Goal: Task Accomplishment & Management: Use online tool/utility

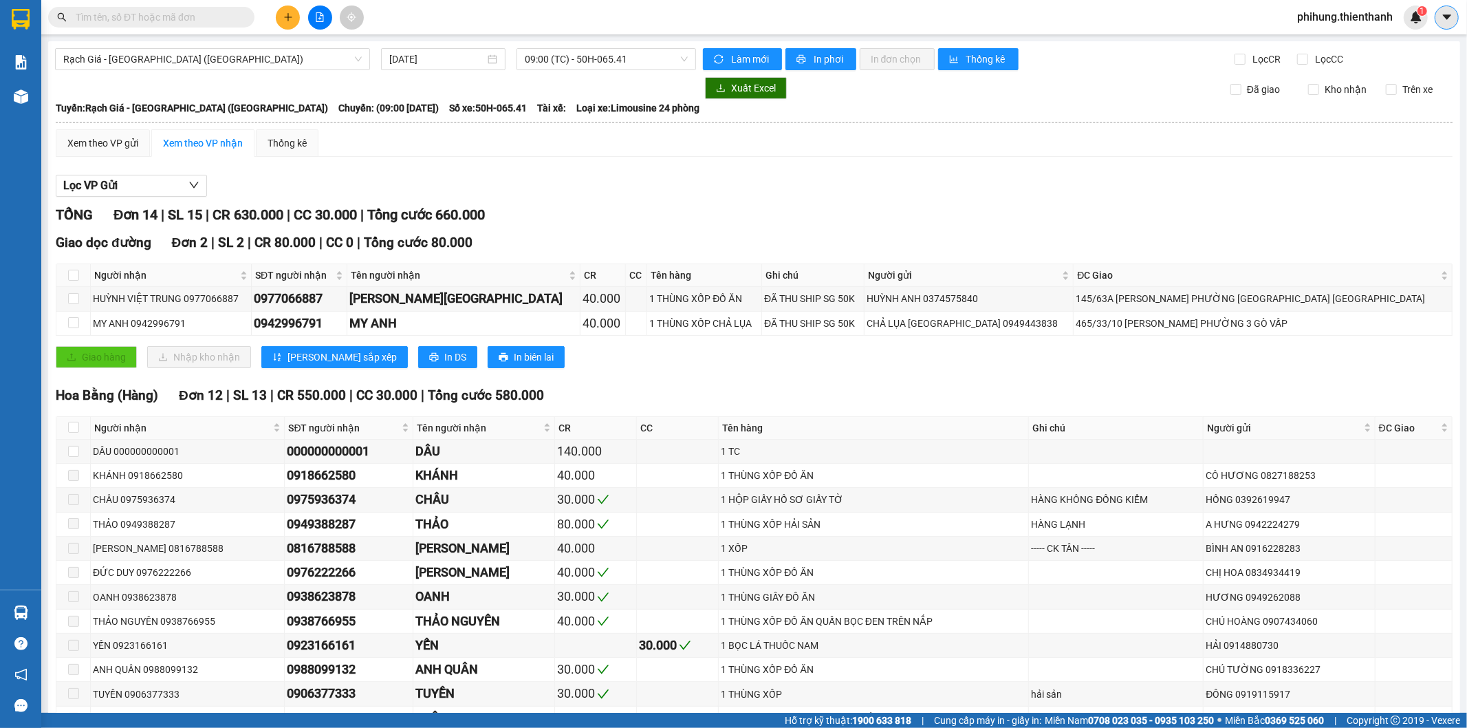
click at [1451, 19] on button at bounding box center [1446, 18] width 24 height 24
click at [1328, 15] on span "phihung.thienthanh" at bounding box center [1345, 16] width 118 height 17
click at [1344, 36] on span "Đăng xuất" at bounding box center [1350, 42] width 91 height 15
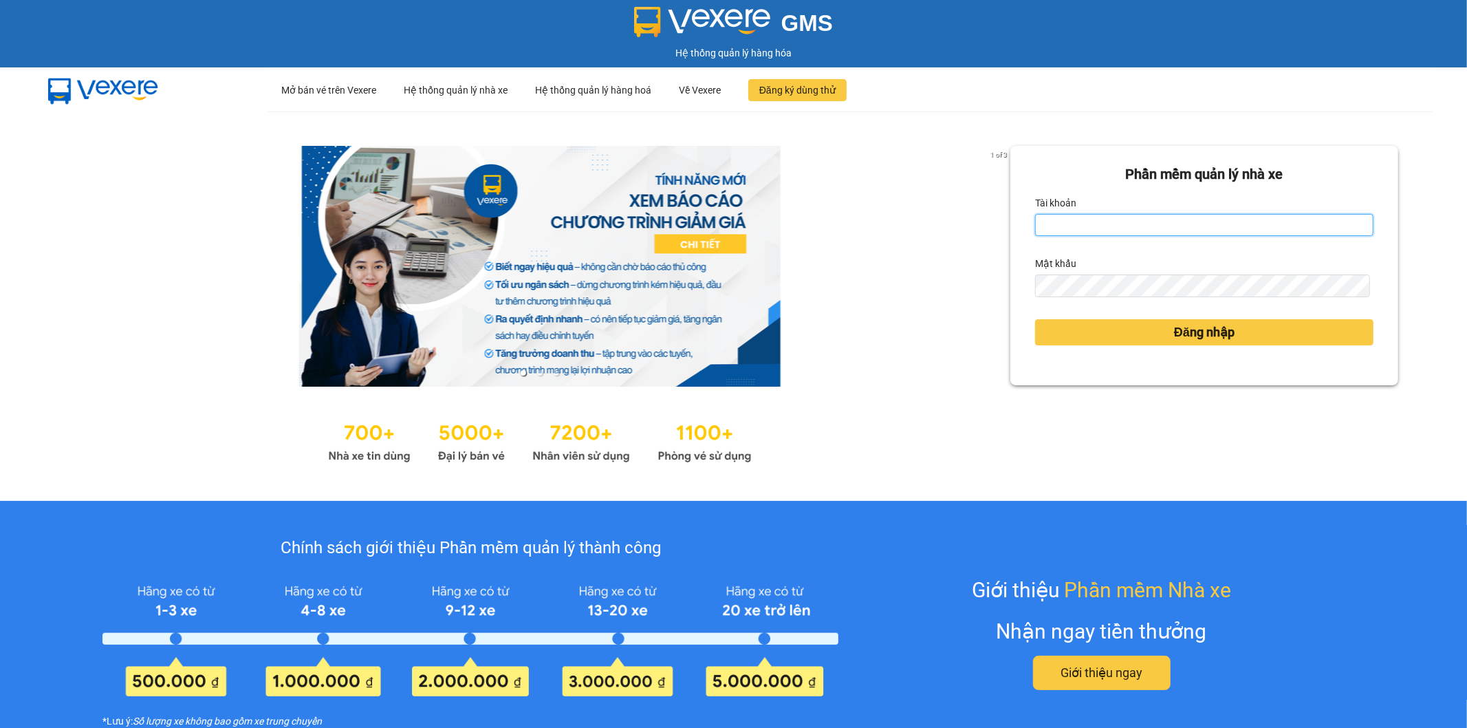
type input "dat.thienthanh"
click at [1240, 208] on div "Tài khoản" at bounding box center [1204, 203] width 338 height 22
click at [1236, 225] on input "dat.thienthanh" at bounding box center [1204, 225] width 338 height 22
click at [1235, 225] on input "dat.thienthanh" at bounding box center [1204, 225] width 338 height 22
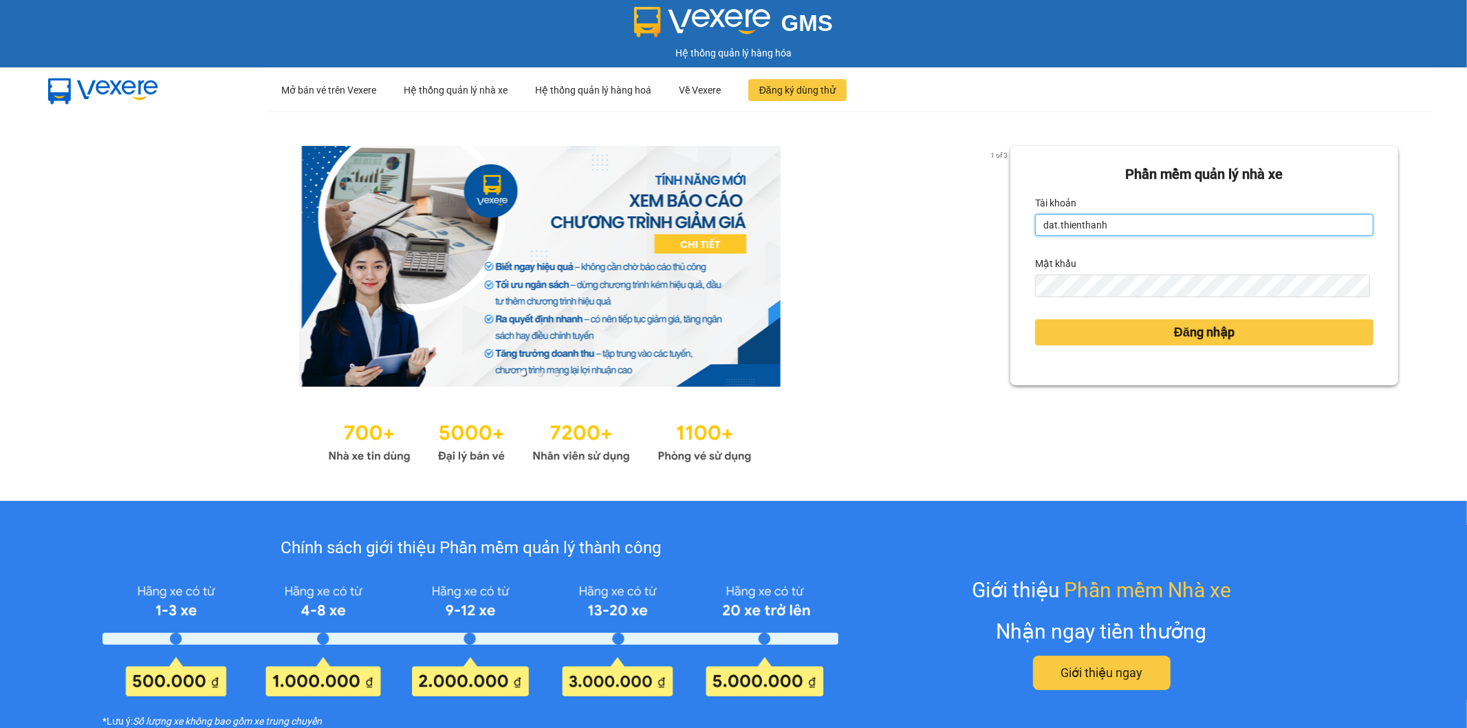
click at [1235, 224] on input "dat.thienthanh" at bounding box center [1204, 225] width 338 height 22
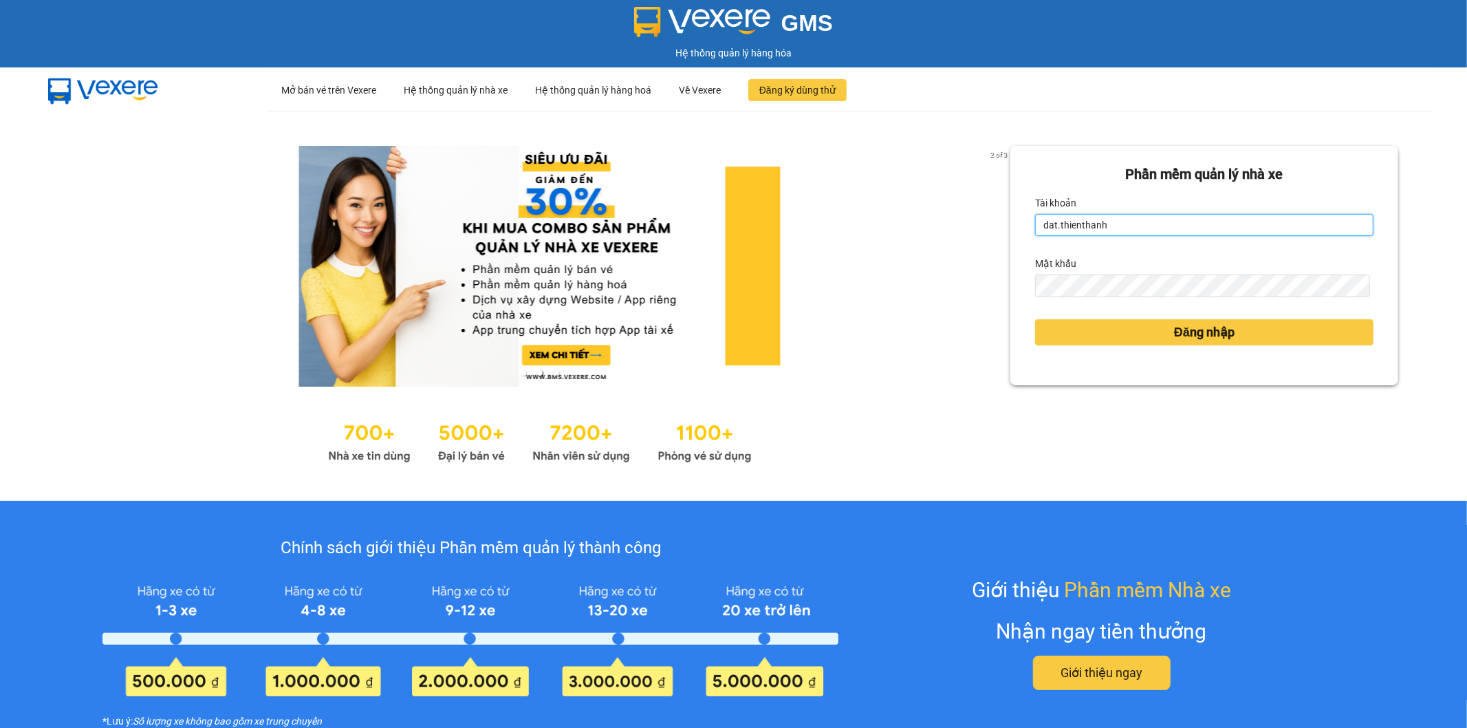
click at [1235, 224] on input "dat.thienthanh" at bounding box center [1204, 225] width 338 height 22
type input "nguyenanh.thienthanh"
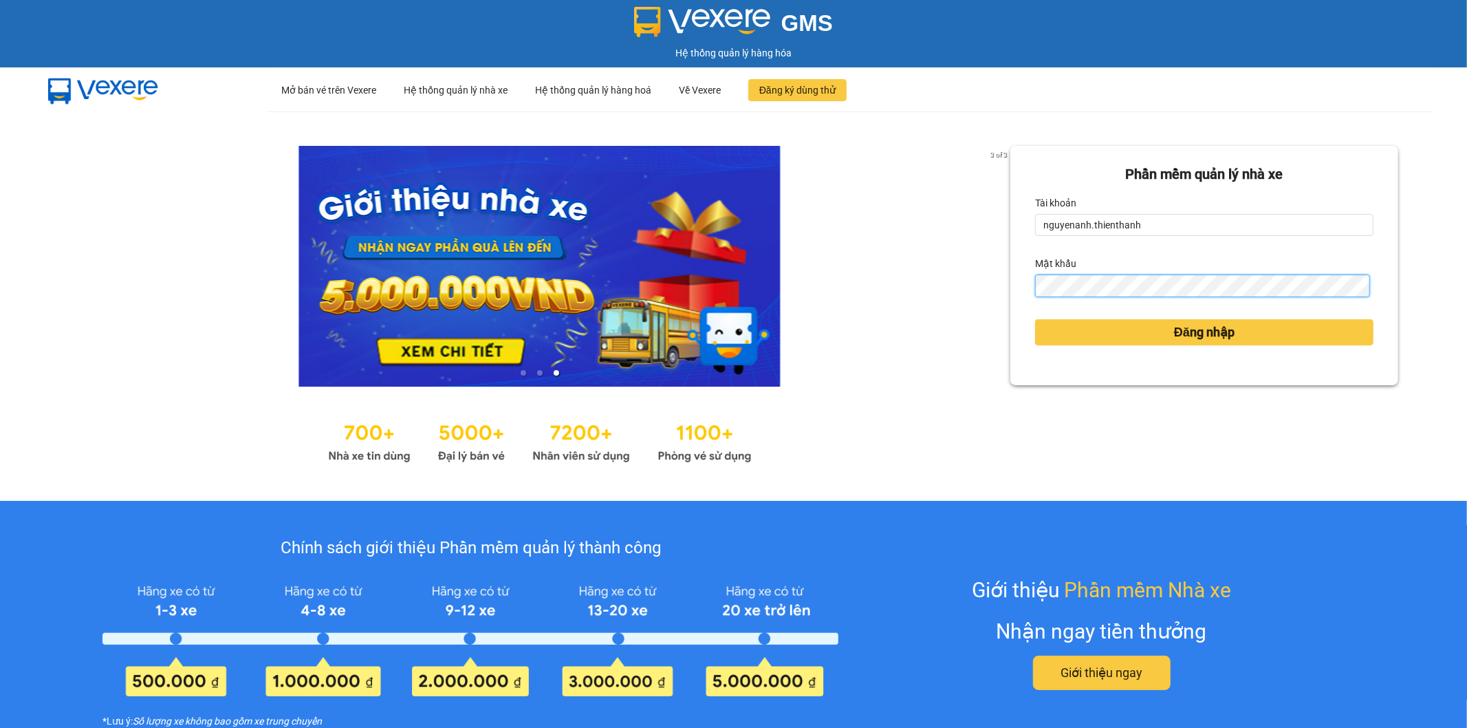
click at [1035, 319] on button "Đăng nhập" at bounding box center [1204, 332] width 338 height 26
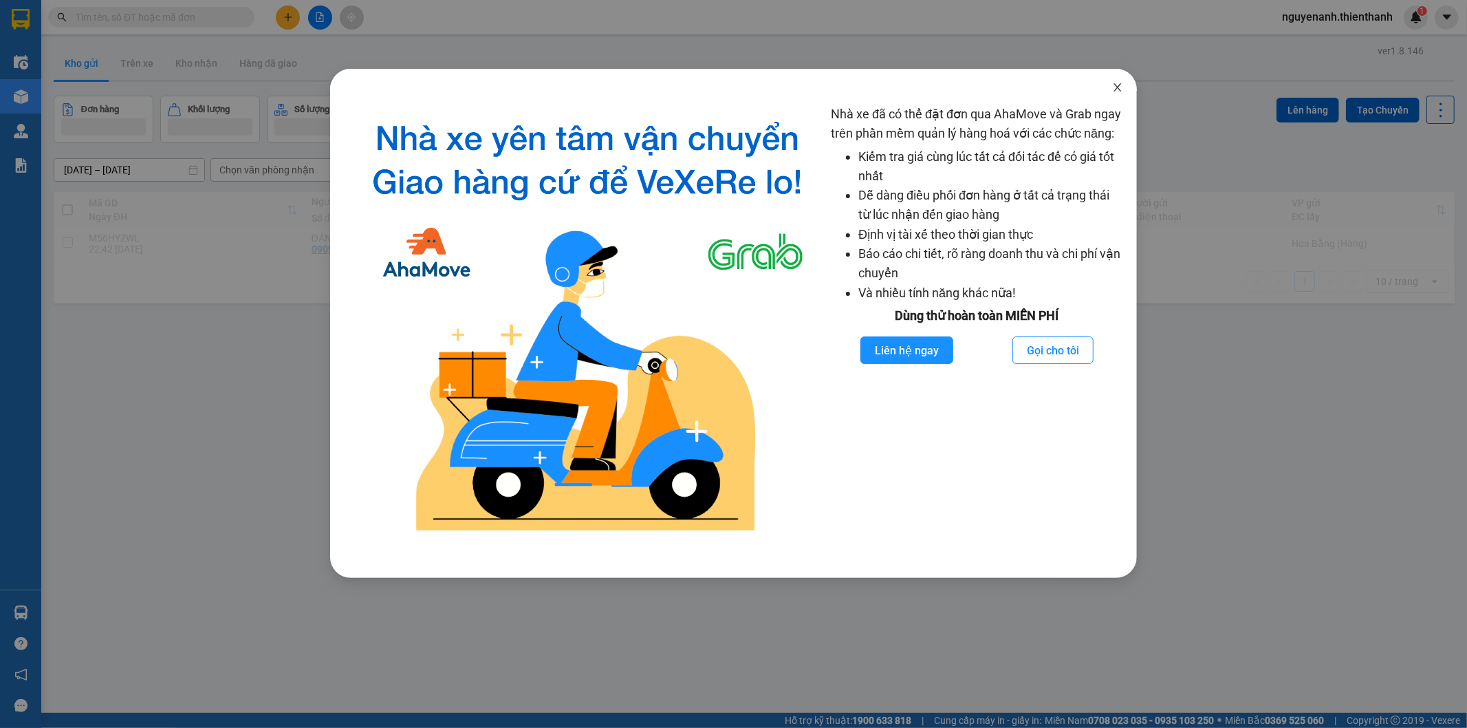
click at [1121, 86] on icon "close" at bounding box center [1117, 87] width 11 height 11
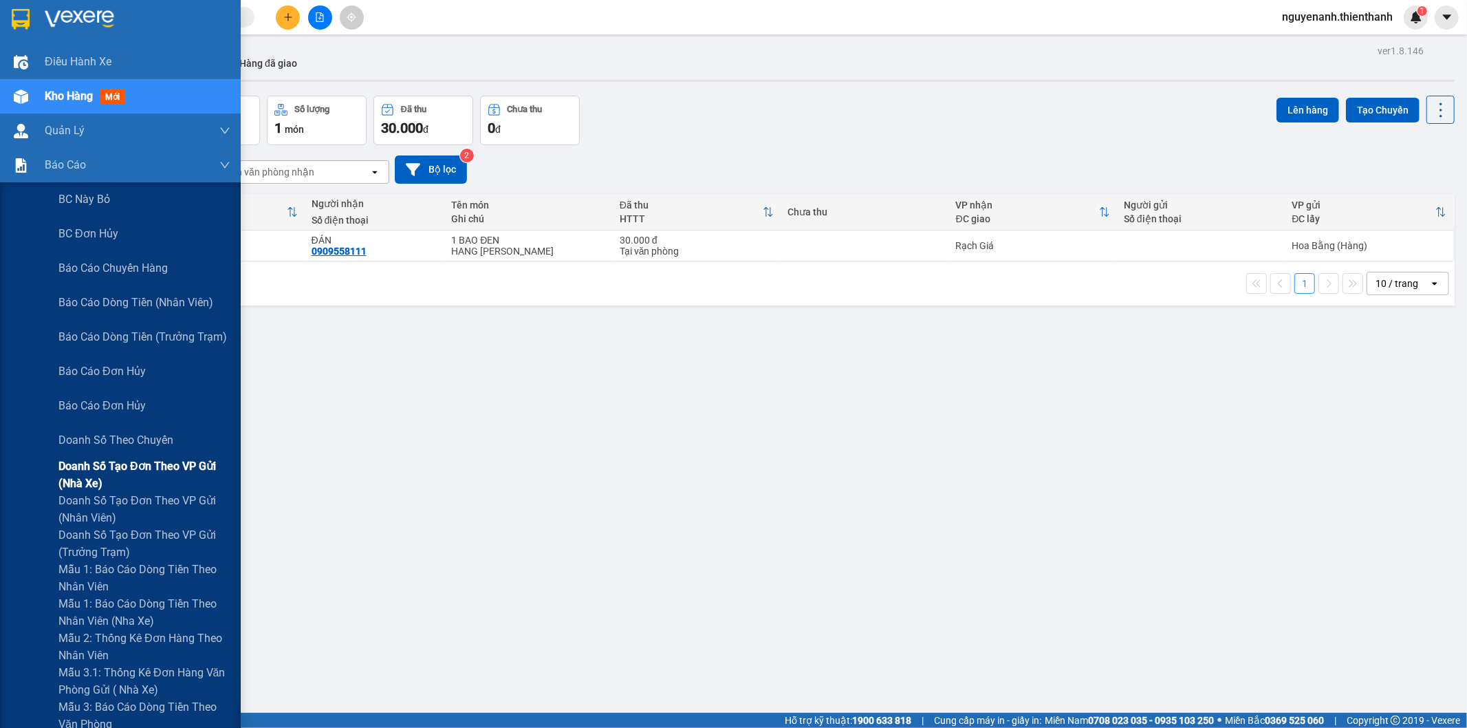
click at [106, 477] on span "Doanh số tạo đơn theo VP gửi (nhà xe)" at bounding box center [144, 474] width 172 height 34
